Goal: Check status: Check status

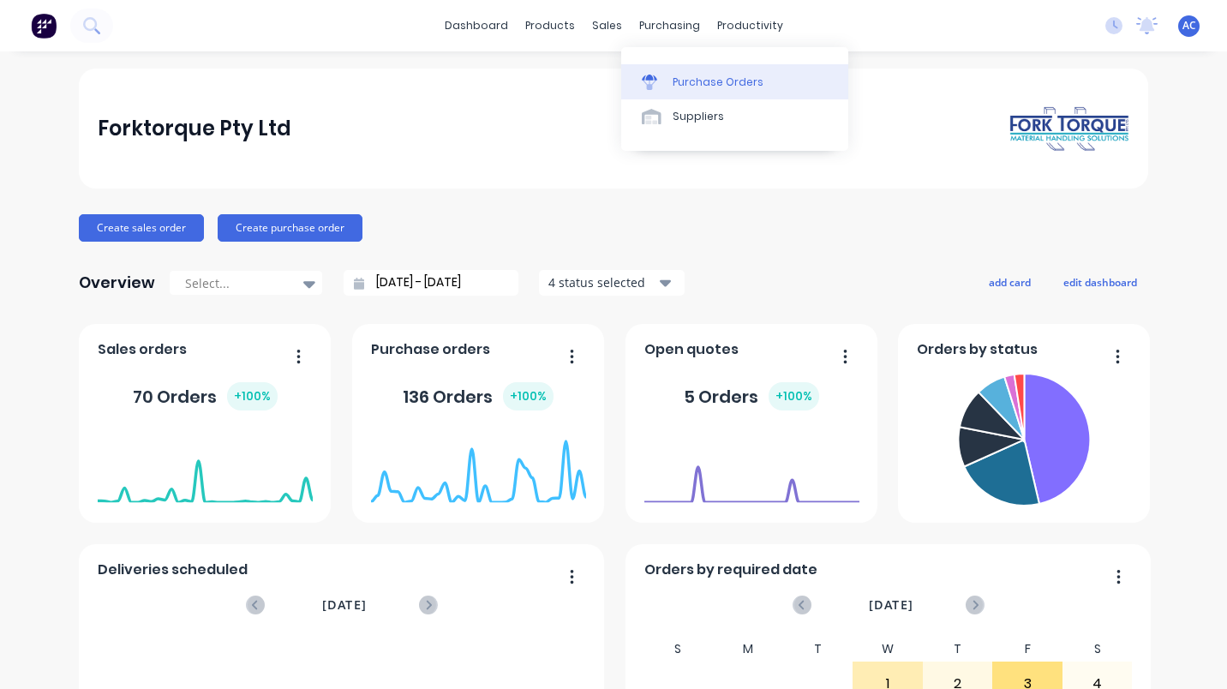
click at [687, 86] on div "Purchase Orders" at bounding box center [718, 82] width 91 height 15
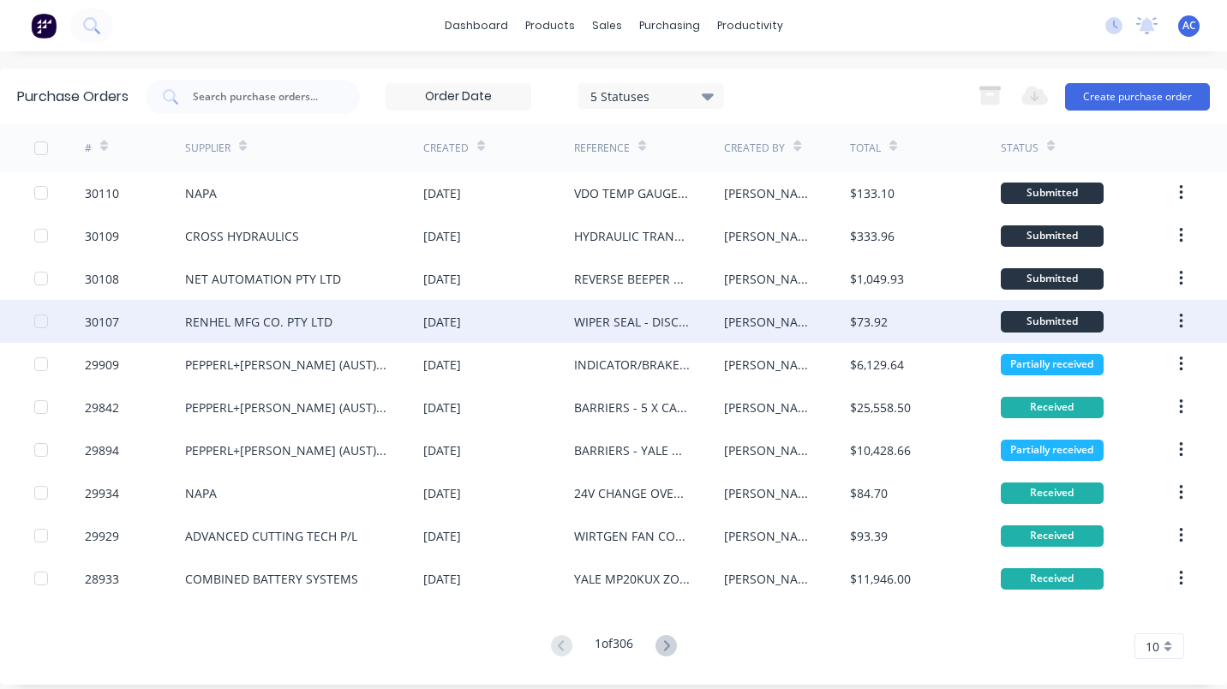
click at [262, 315] on div "RENHEL MFG CO. PTY LTD" at bounding box center [258, 322] width 147 height 18
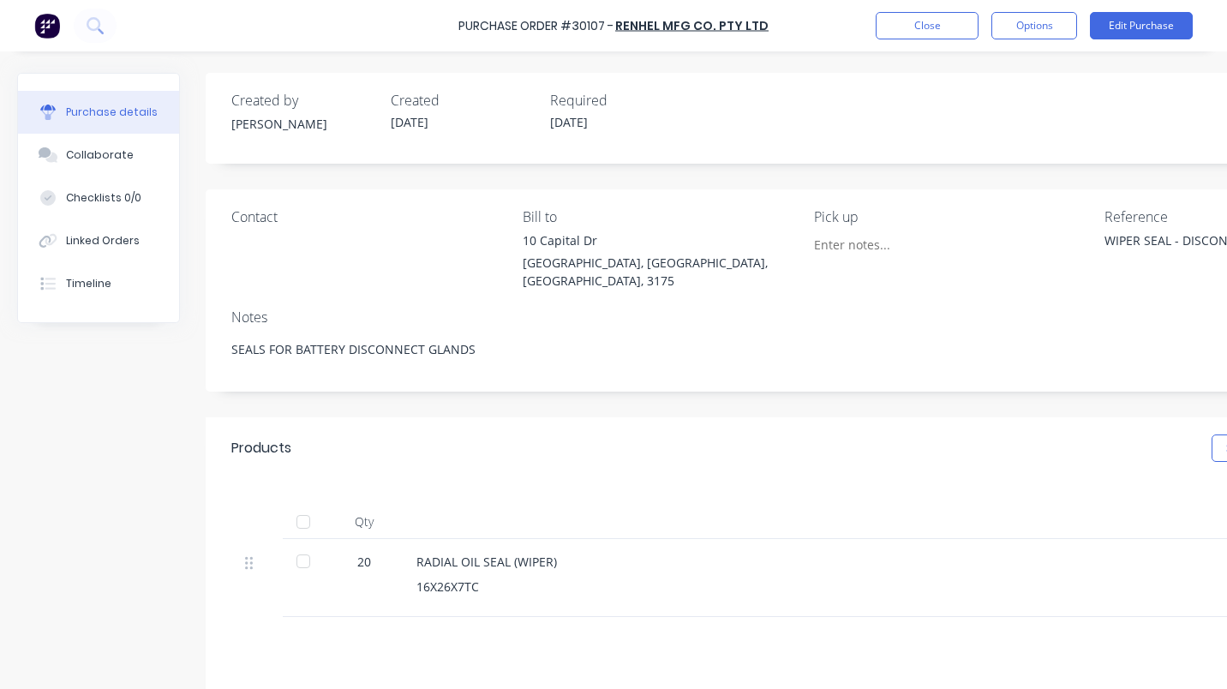
click at [305, 544] on div at bounding box center [303, 561] width 34 height 34
type textarea "x"
click at [908, 27] on button "Close" at bounding box center [927, 25] width 103 height 27
